Goal: Information Seeking & Learning: Learn about a topic

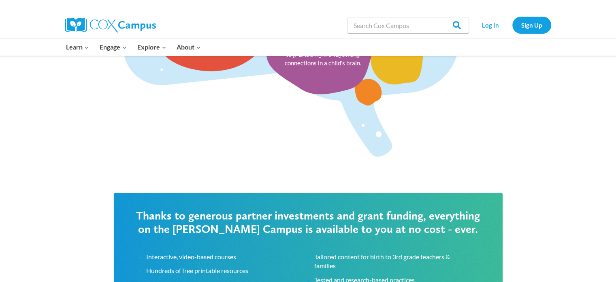
scroll to position [1132, 0]
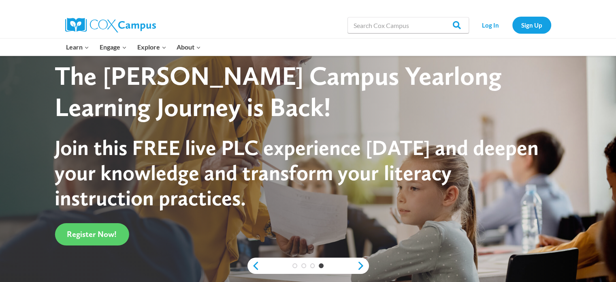
scroll to position [0, 0]
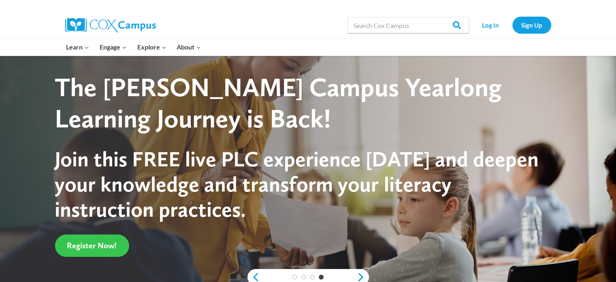
click at [79, 248] on span "Register Now!" at bounding box center [92, 245] width 50 height 10
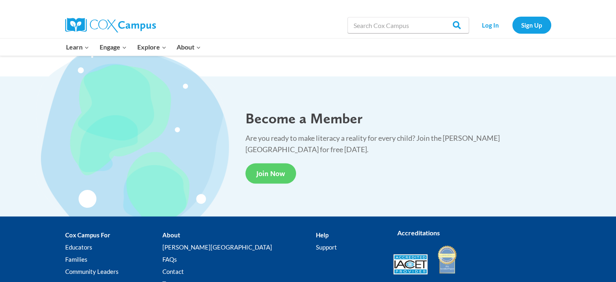
scroll to position [1463, 0]
click at [282, 172] on link "Join Now" at bounding box center [271, 173] width 51 height 20
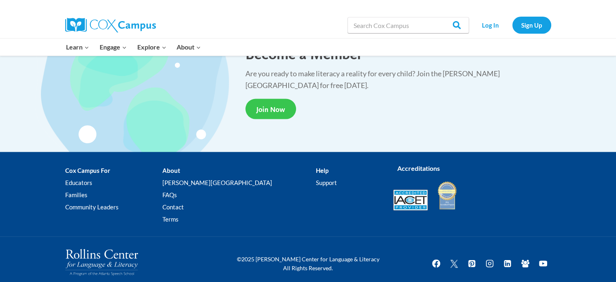
scroll to position [1535, 0]
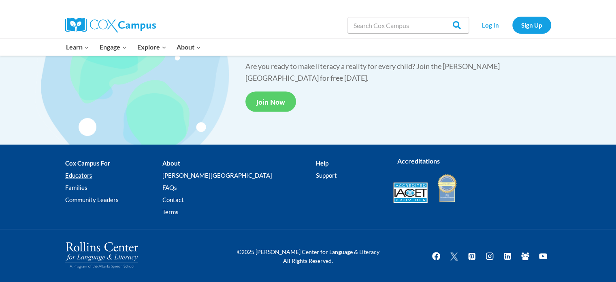
click at [66, 169] on link "Educators" at bounding box center [113, 175] width 97 height 12
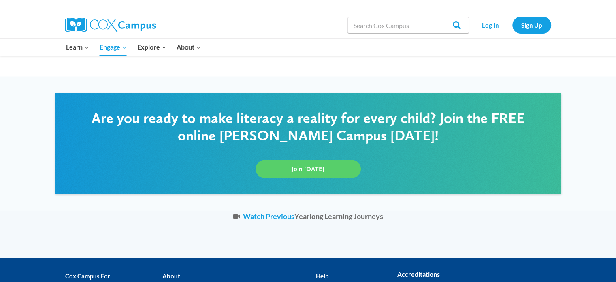
scroll to position [1594, 0]
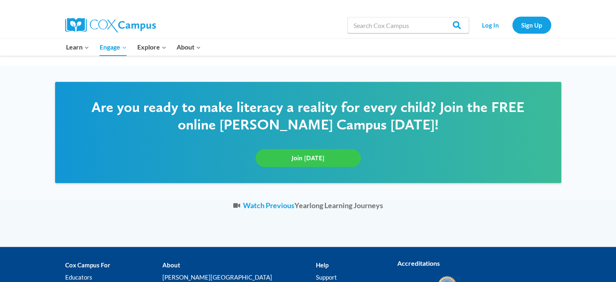
click at [311, 157] on span "Join Today" at bounding box center [308, 158] width 33 height 8
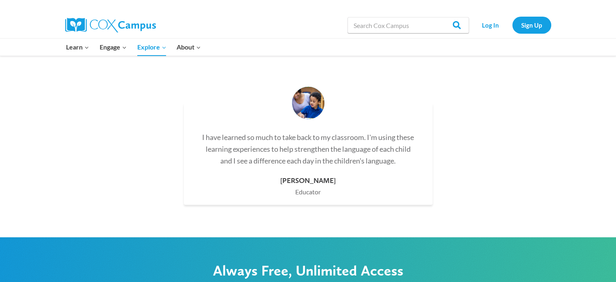
scroll to position [2271, 0]
